Goal: Contribute content: Contribute content

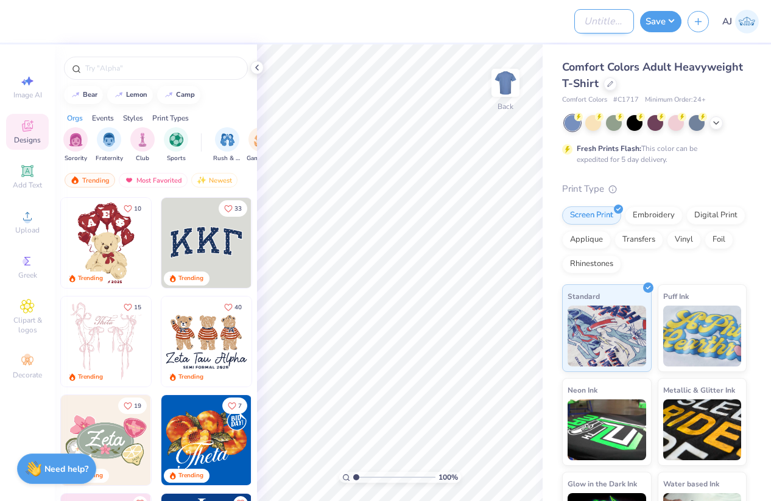
click at [608, 24] on input "Design Title" at bounding box center [604, 21] width 60 height 24
paste input "FPS239441"
type input "FPS239441"
click at [669, 19] on button "Save" at bounding box center [660, 19] width 41 height 21
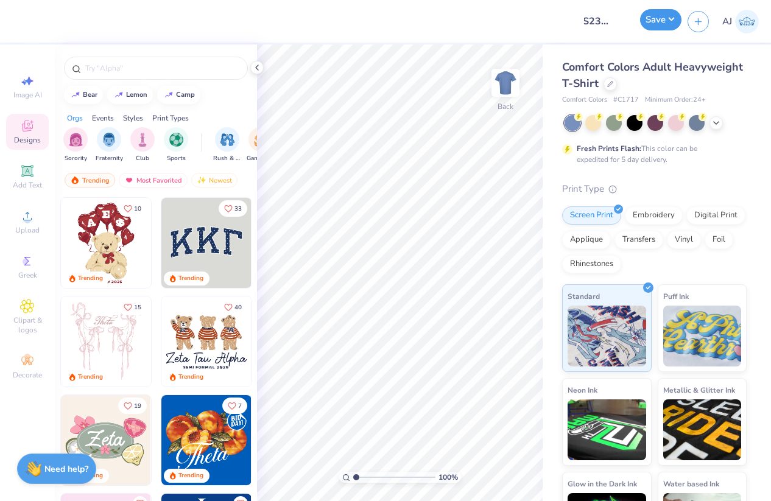
scroll to position [0, 0]
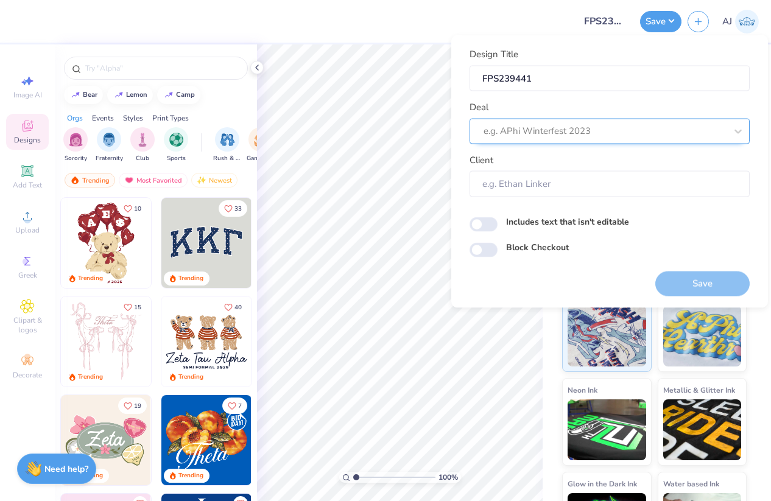
click at [635, 125] on div at bounding box center [605, 131] width 242 height 16
type input "d"
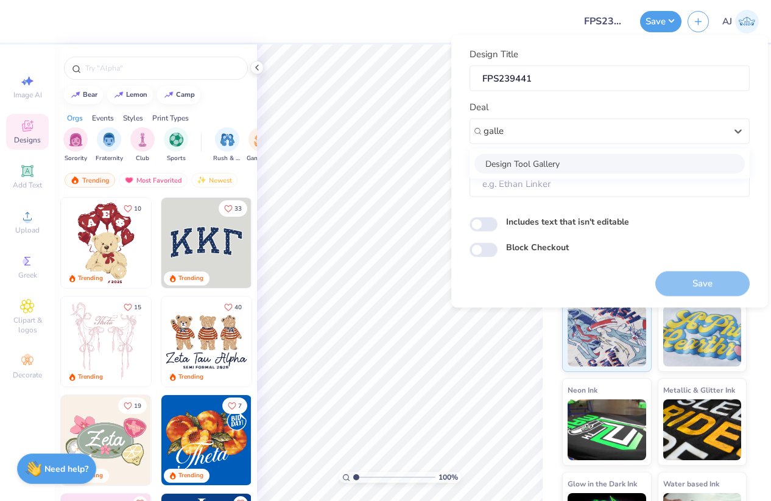
click at [541, 167] on div "Design Tool Gallery" at bounding box center [609, 163] width 270 height 20
type input "galle"
type input "Design Tool Gallery User"
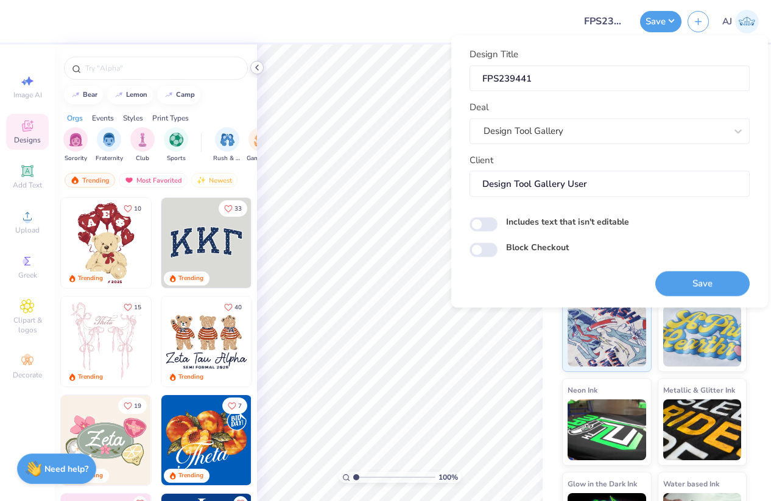
click at [257, 65] on icon at bounding box center [257, 68] width 10 height 10
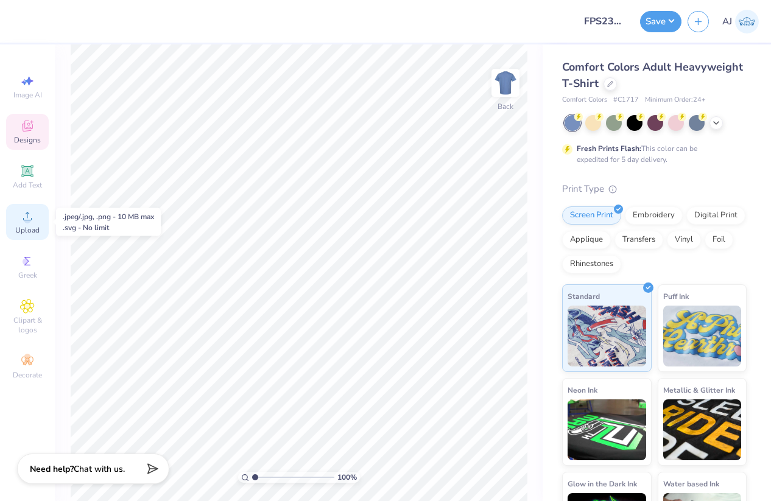
click at [38, 227] on span "Upload" at bounding box center [27, 230] width 24 height 10
click at [617, 86] on div at bounding box center [609, 82] width 13 height 13
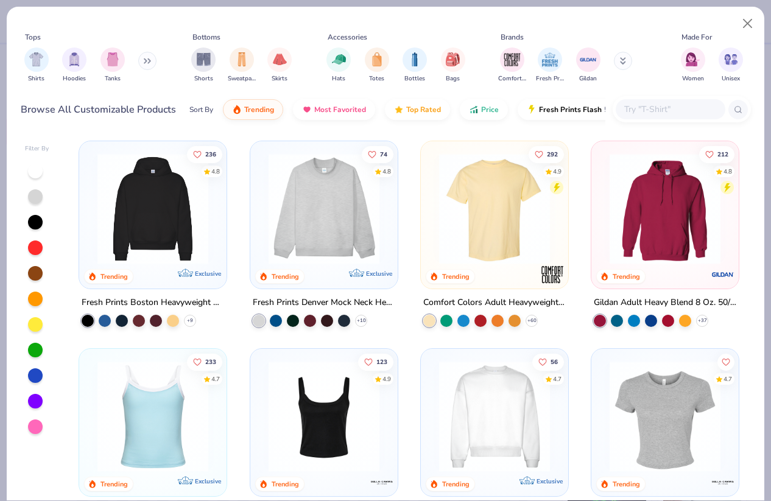
click at [641, 107] on input "text" at bounding box center [670, 109] width 94 height 14
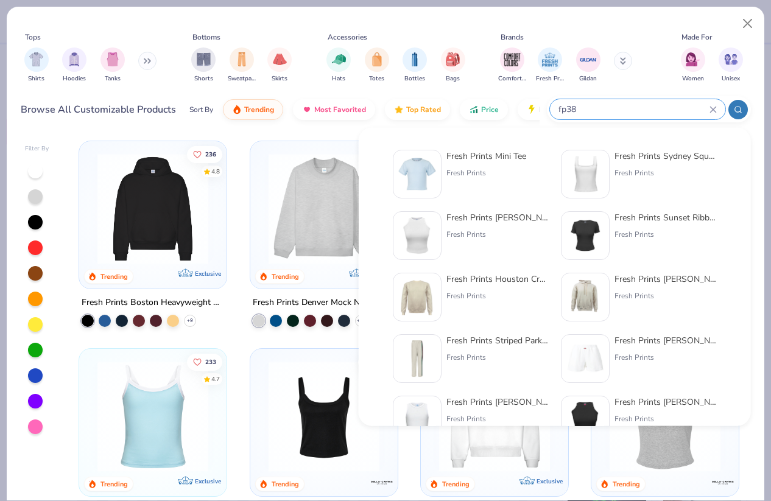
type input "fp38"
click at [468, 155] on div "Fresh Prints Mini Tee" at bounding box center [486, 156] width 80 height 13
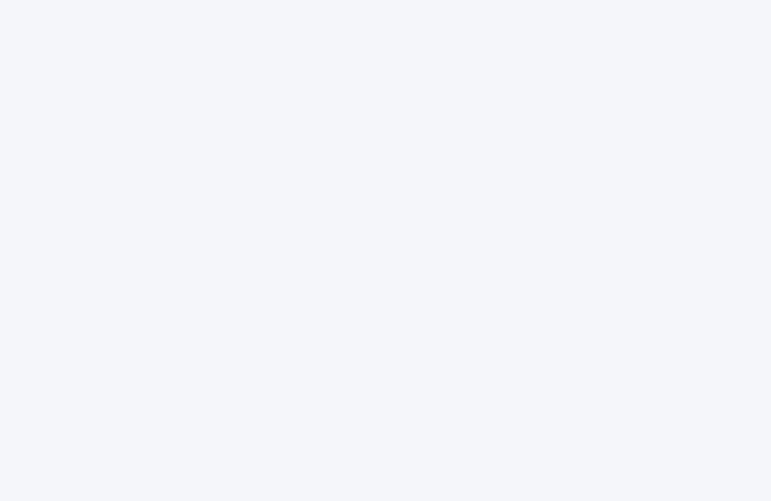
click at [332, 158] on div at bounding box center [385, 250] width 771 height 501
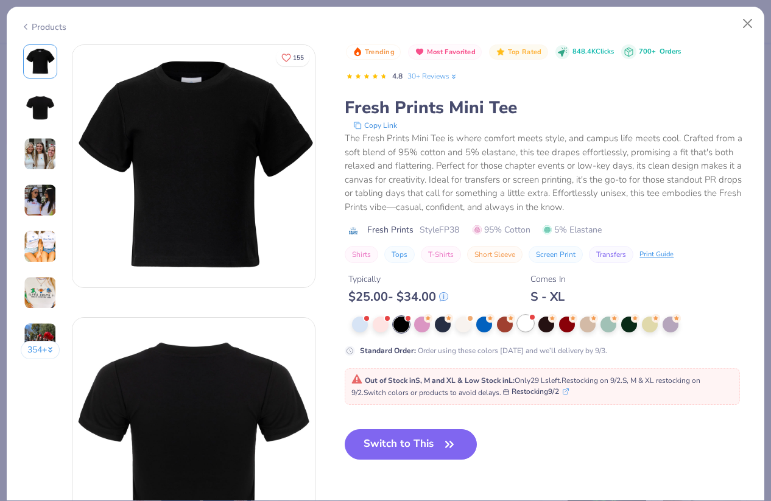
click at [523, 329] on div at bounding box center [526, 323] width 16 height 16
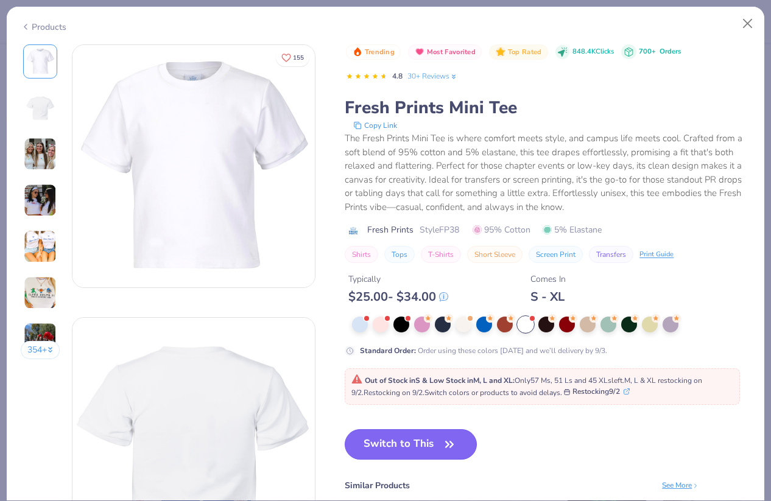
click at [406, 446] on button "Switch to This" at bounding box center [411, 444] width 132 height 30
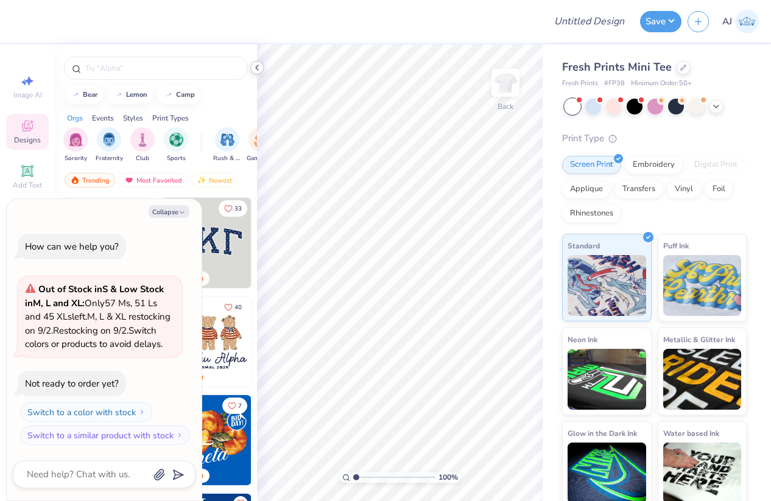
click at [259, 66] on icon at bounding box center [257, 68] width 10 height 10
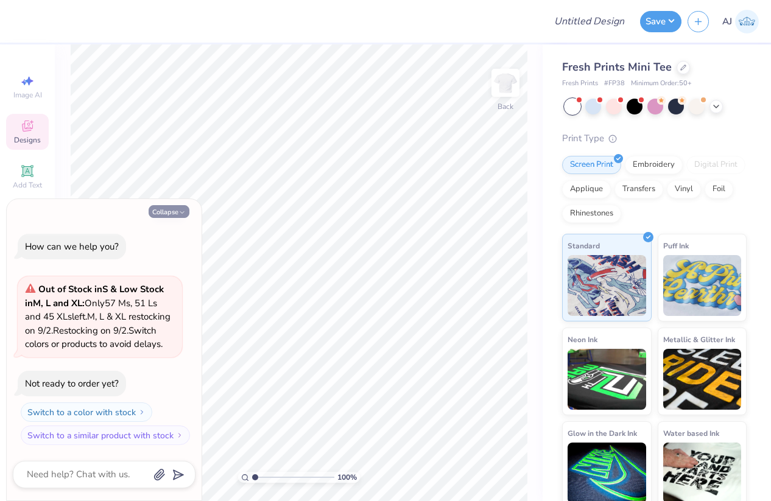
click at [166, 205] on button "Collapse" at bounding box center [169, 211] width 41 height 13
type textarea "x"
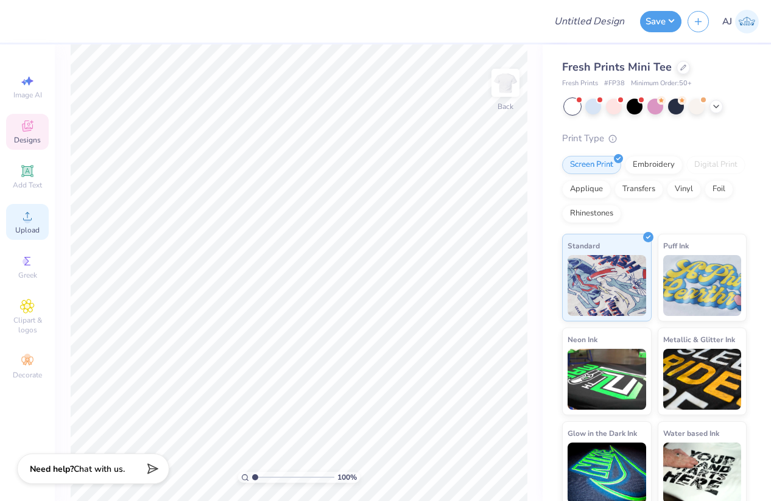
click at [15, 234] on span "Upload" at bounding box center [27, 230] width 24 height 10
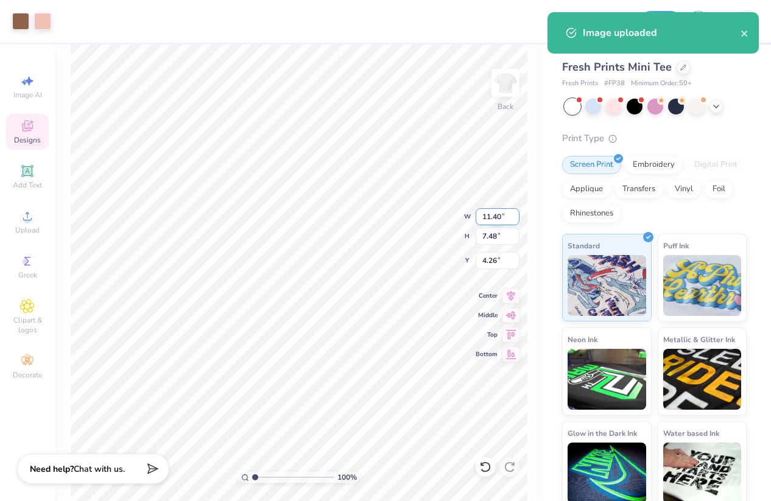
click at [485, 220] on input "11.40" at bounding box center [498, 216] width 44 height 17
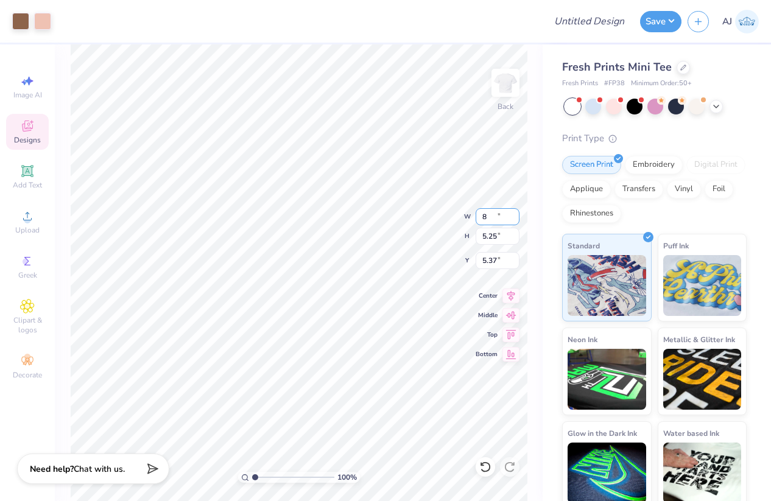
type input "8.00"
type input "5.25"
type input "5.37"
click at [494, 216] on input "8.00" at bounding box center [498, 216] width 44 height 17
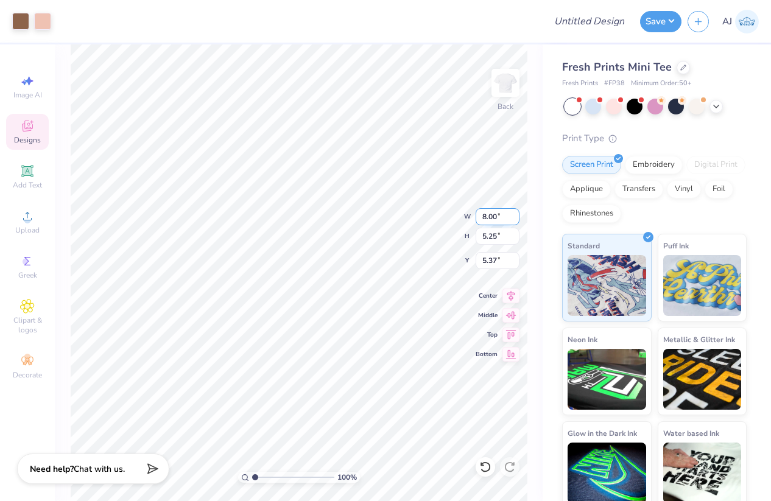
click at [494, 216] on input "8.00" at bounding box center [498, 216] width 44 height 17
type input "7.00"
type input "4.60"
click at [493, 263] on input "5.70" at bounding box center [498, 260] width 44 height 17
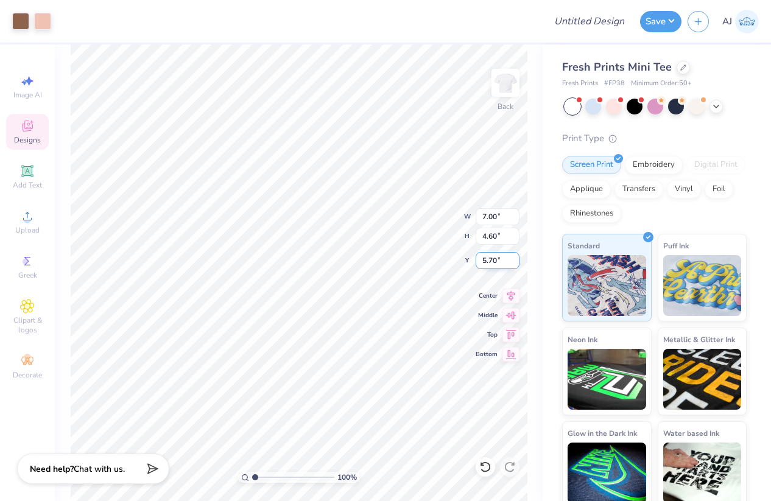
click at [493, 263] on input "5.70" at bounding box center [498, 260] width 44 height 17
type input "3.00"
click at [585, 27] on input "Design Title" at bounding box center [604, 21] width 60 height 24
paste input "FPS239441"
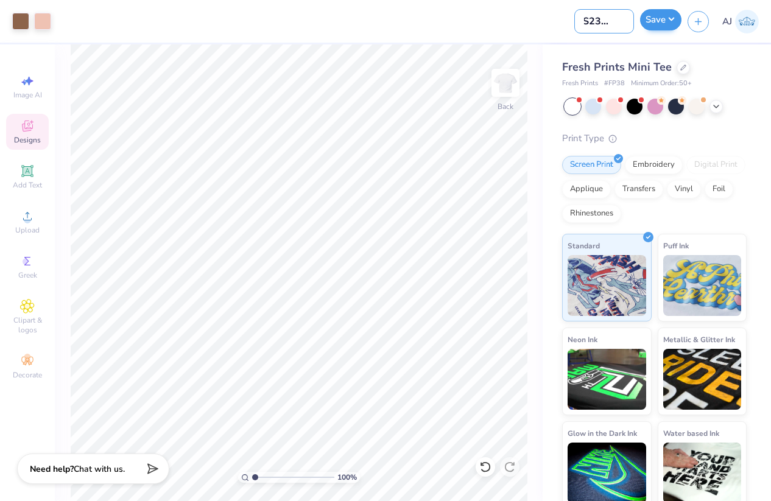
type input "FPS239441"
click at [671, 21] on button "Save" at bounding box center [660, 19] width 41 height 21
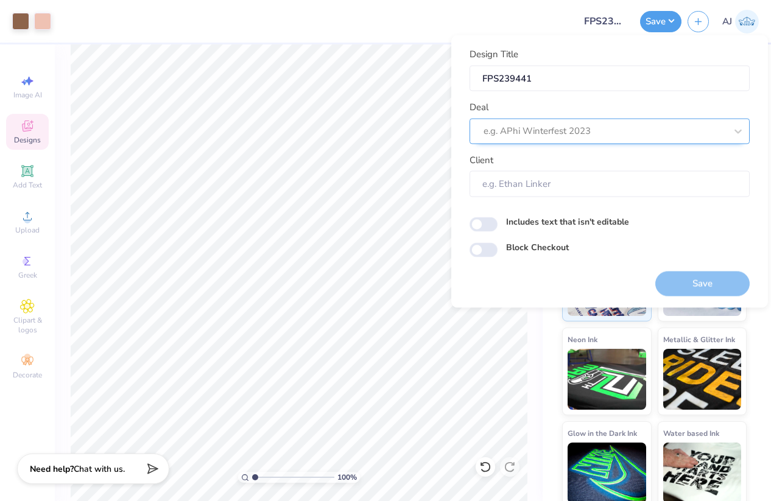
click at [635, 130] on div at bounding box center [605, 131] width 242 height 16
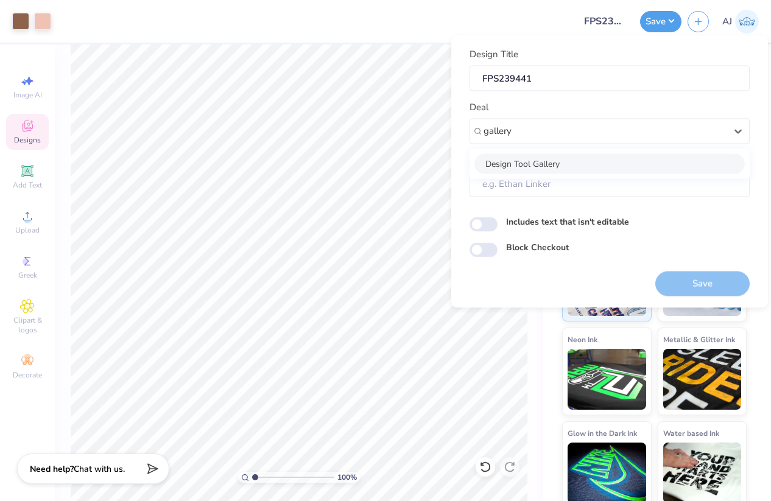
click at [611, 162] on div "Design Tool Gallery" at bounding box center [609, 163] width 270 height 20
type input "gallery"
type input "Design Tool Gallery User"
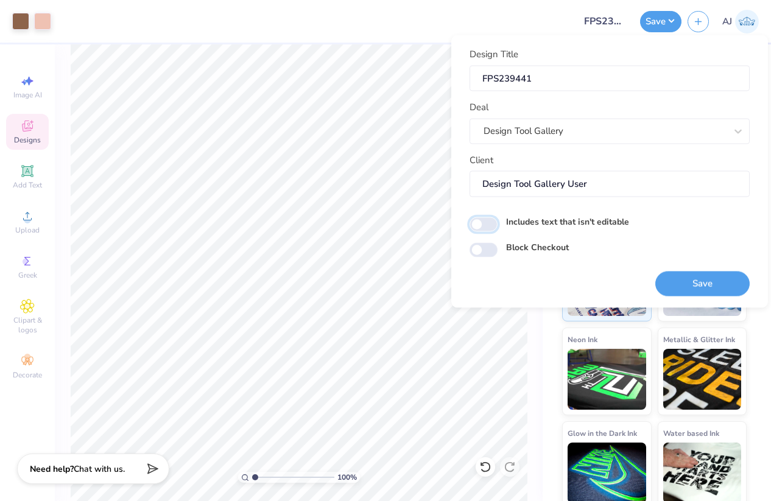
click at [490, 223] on input "Includes text that isn't editable" at bounding box center [484, 224] width 28 height 15
checkbox input "true"
click at [719, 282] on button "Save" at bounding box center [702, 283] width 94 height 25
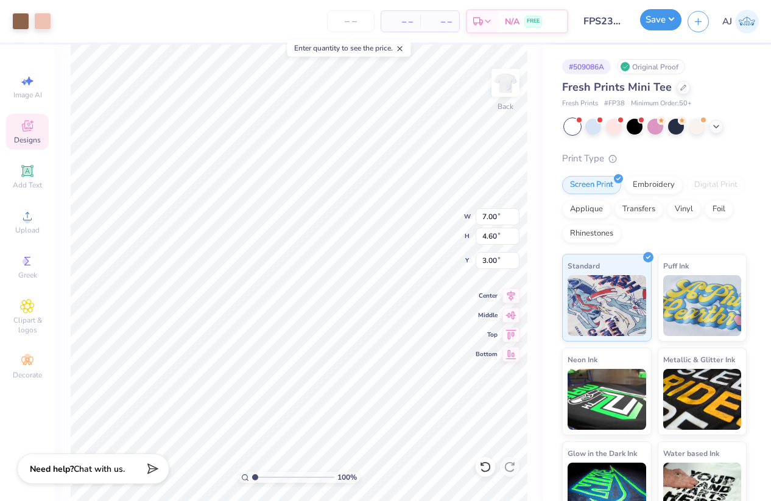
click at [670, 18] on button "Save" at bounding box center [660, 19] width 41 height 21
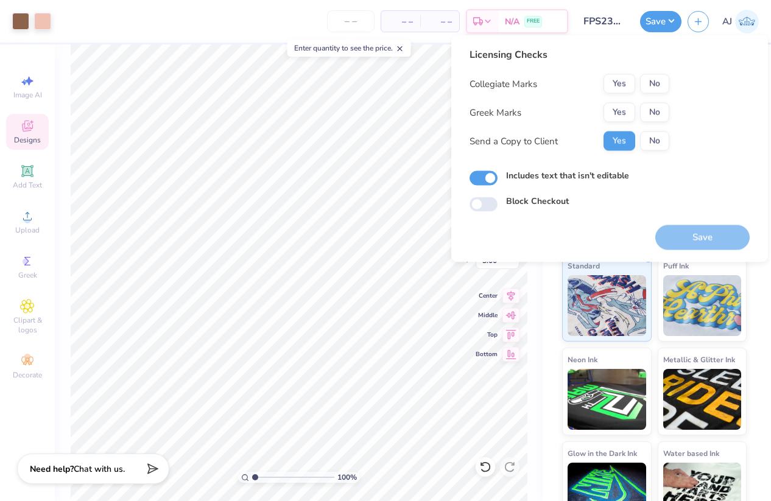
click at [603, 18] on input "FPS239441" at bounding box center [604, 21] width 60 height 24
